Goal: Information Seeking & Learning: Find specific page/section

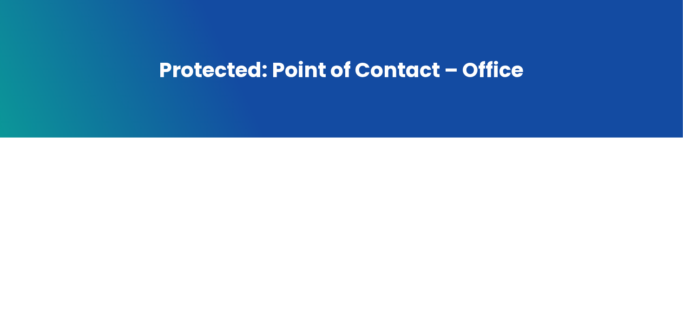
scroll to position [183, 0]
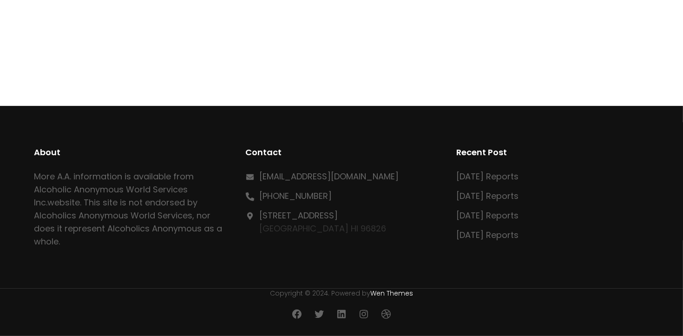
scroll to position [350, 0]
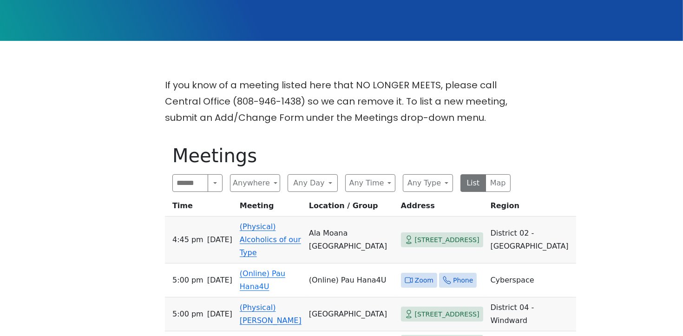
scroll to position [226, 0]
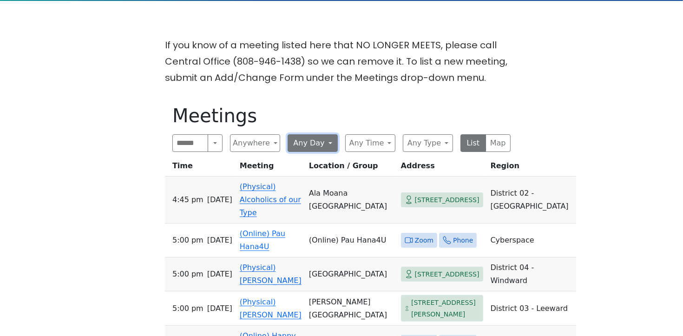
click at [327, 142] on button "Any Day" at bounding box center [313, 143] width 50 height 18
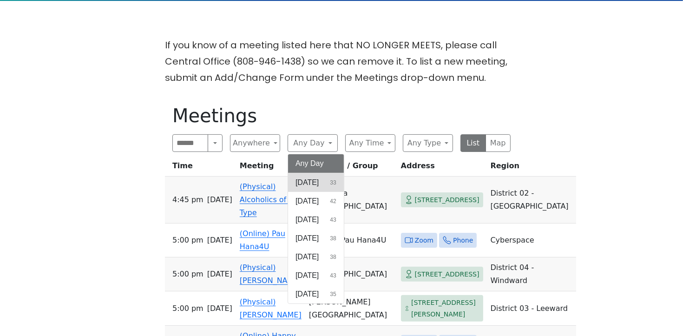
click at [316, 183] on span "Sunday" at bounding box center [307, 182] width 23 height 11
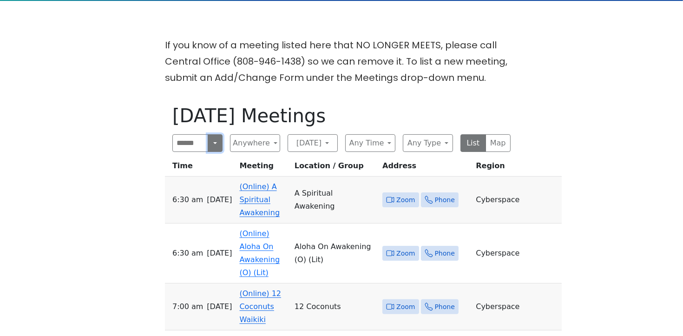
click at [208, 138] on button "Search" at bounding box center [215, 143] width 15 height 18
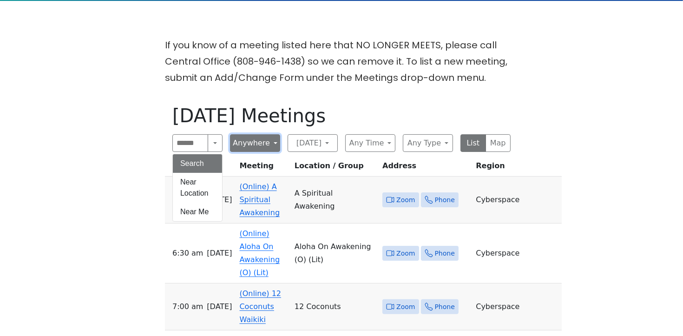
click at [267, 143] on button "Anywhere" at bounding box center [255, 143] width 50 height 18
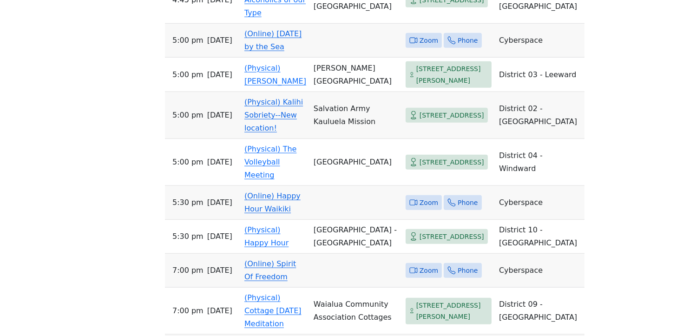
scroll to position [1090, 0]
click at [420, 111] on span "296 N Vineyard Blvd" at bounding box center [452, 117] width 65 height 12
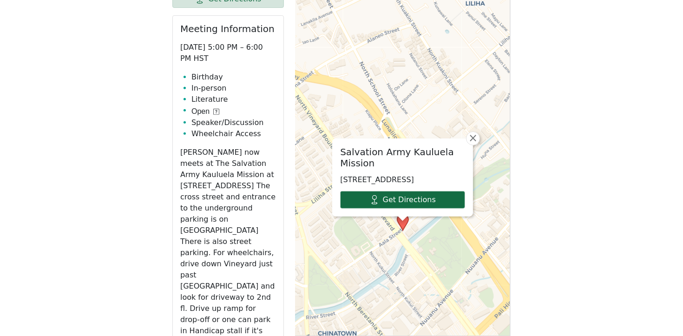
scroll to position [421, 0]
